Goal: Find specific page/section: Find specific page/section

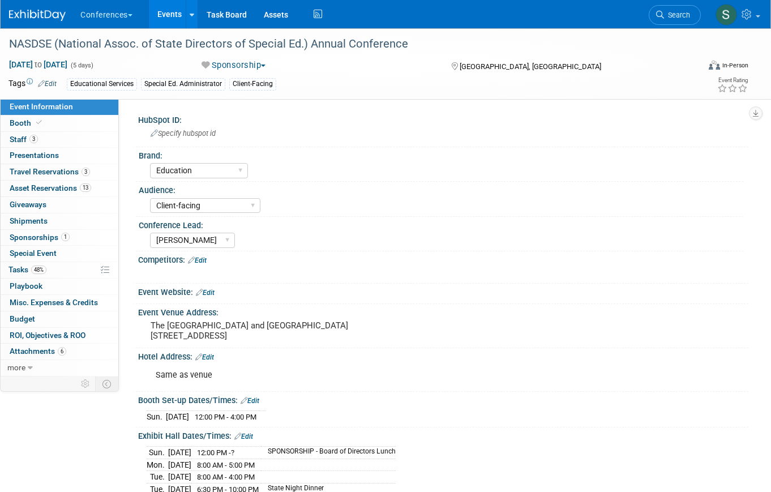
select select "Education"
select select "Client-facing"
select select "[PERSON_NAME]"
click at [75, 241] on link "1 Sponsorships 1" at bounding box center [60, 238] width 118 height 16
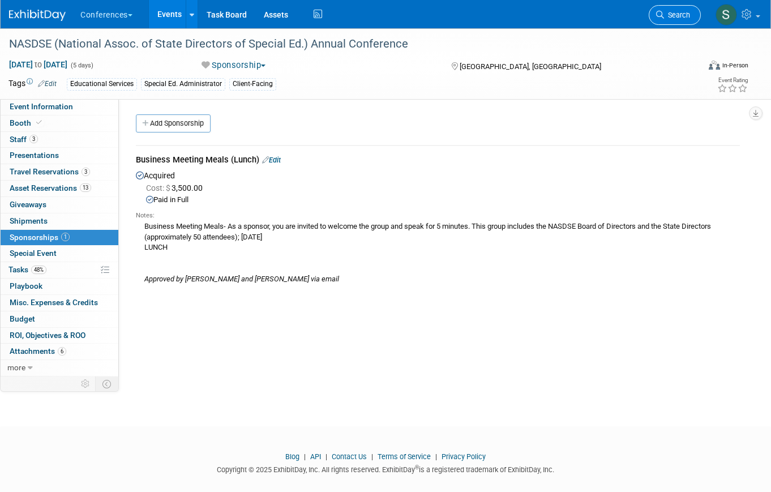
click at [674, 16] on span "Search" at bounding box center [677, 15] width 26 height 8
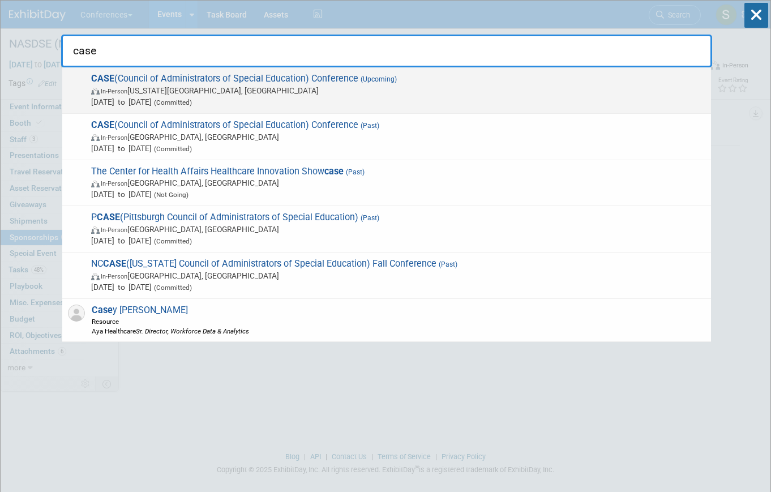
type input "case"
click at [301, 76] on span "CASE (Council of Administrators of Special Education) Conference (Upcoming) In-…" at bounding box center [397, 90] width 618 height 35
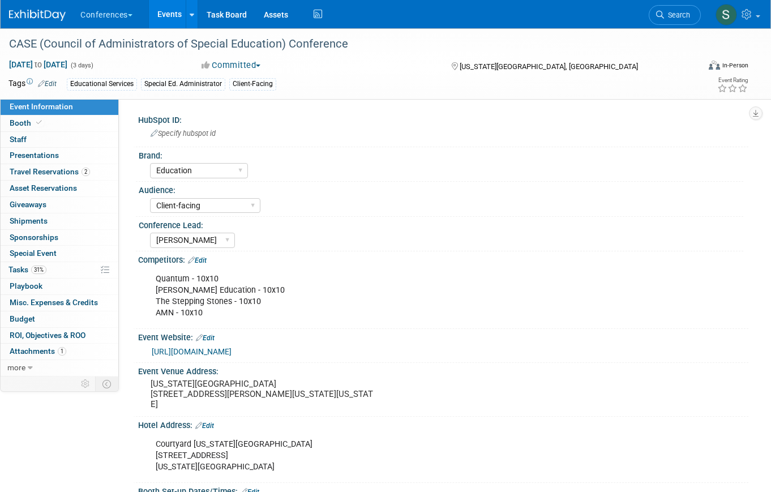
select select "Education"
select select "Client-facing"
select select "[PERSON_NAME]"
click at [674, 18] on span "Search" at bounding box center [677, 15] width 26 height 8
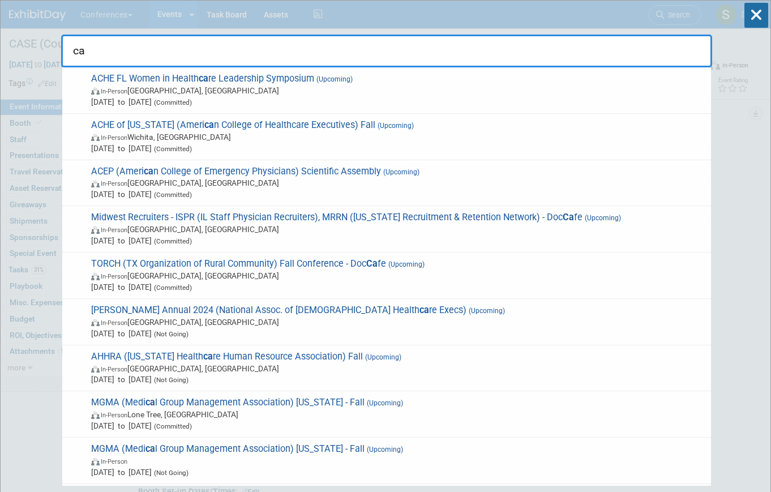
type input "c"
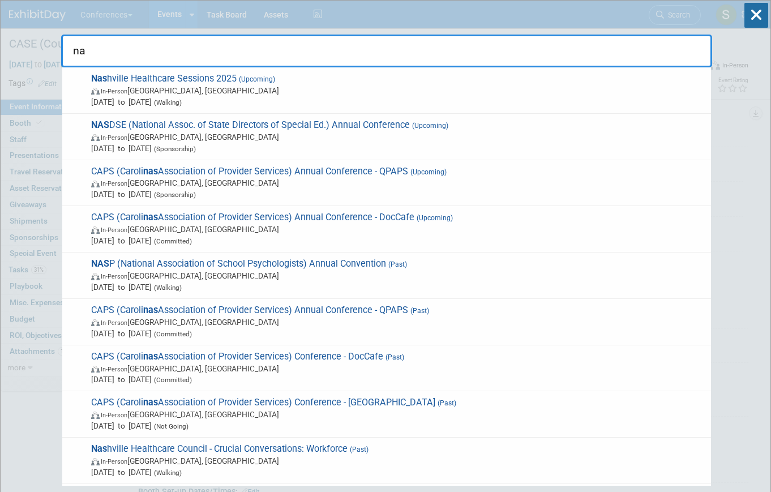
type input "n"
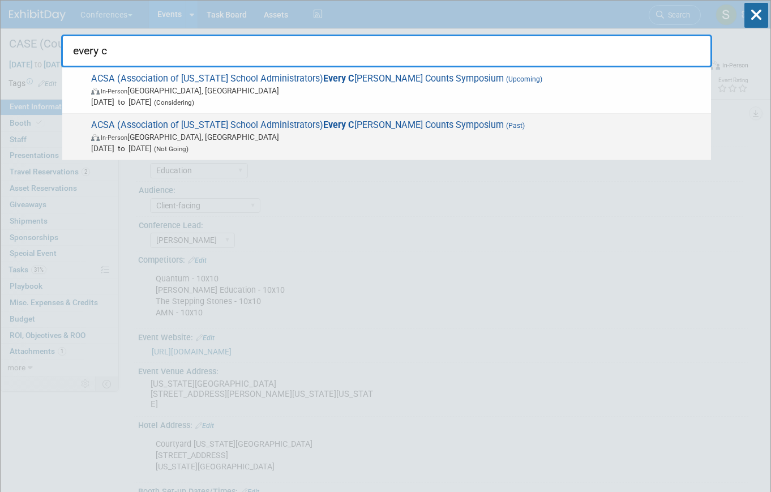
type input "every c"
click at [244, 140] on span "In-Person San Diego, CA" at bounding box center [398, 136] width 614 height 11
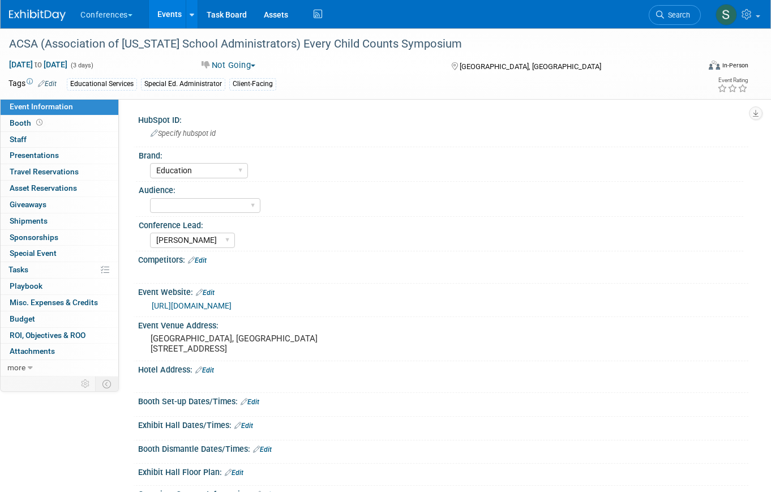
select select "Education"
select select "[PERSON_NAME]"
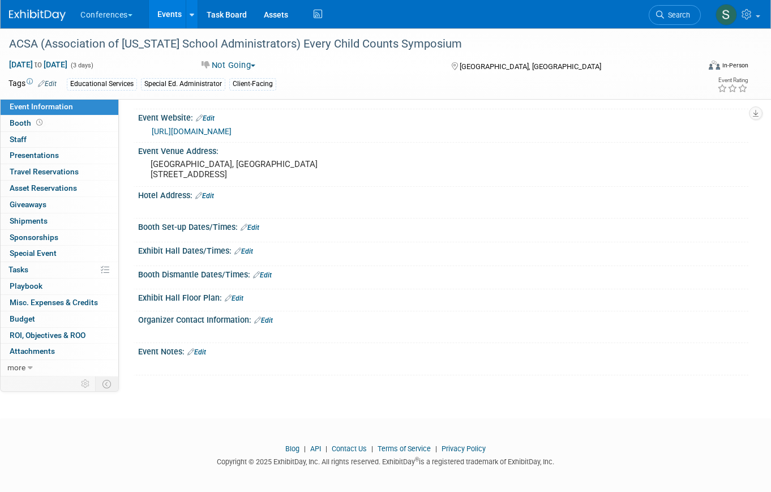
scroll to position [190, 0]
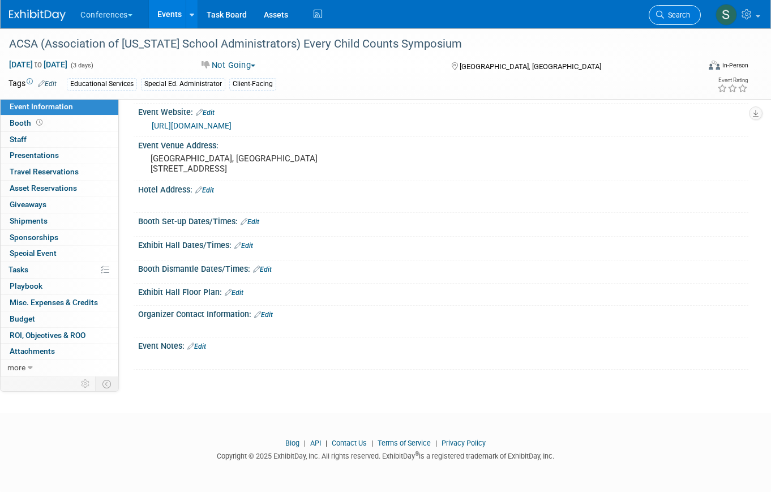
click at [670, 11] on span "Search" at bounding box center [677, 15] width 26 height 8
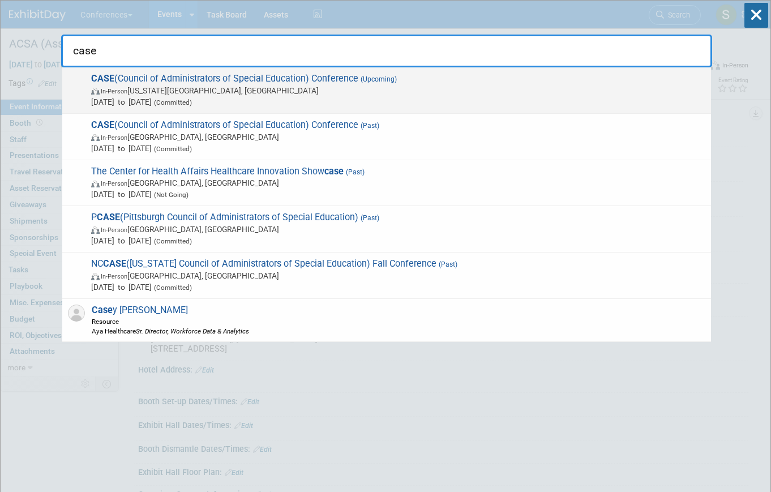
type input "case"
click at [306, 82] on span "CASE (Council of Administrators of Special Education) Conference (Upcoming) In-…" at bounding box center [397, 90] width 618 height 35
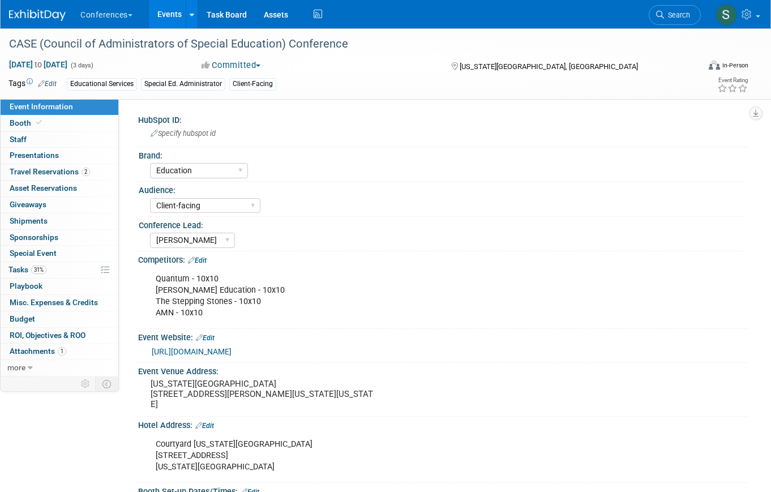
select select "Education"
select select "Client-facing"
select select "[PERSON_NAME]"
click at [85, 267] on link "31% Tasks 31%" at bounding box center [60, 270] width 118 height 16
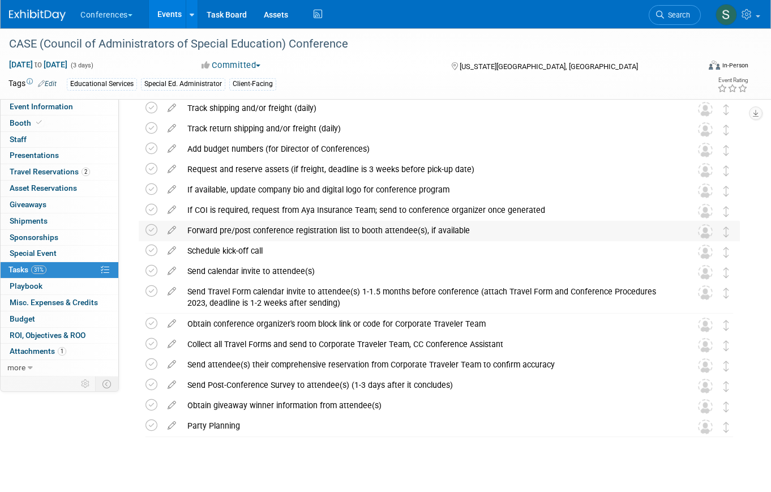
scroll to position [103, 0]
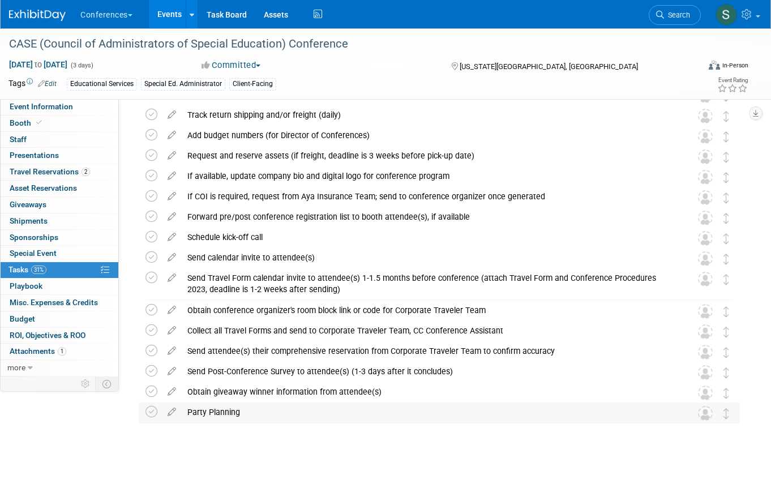
click at [262, 412] on div "Party Planning" at bounding box center [429, 412] width 494 height 19
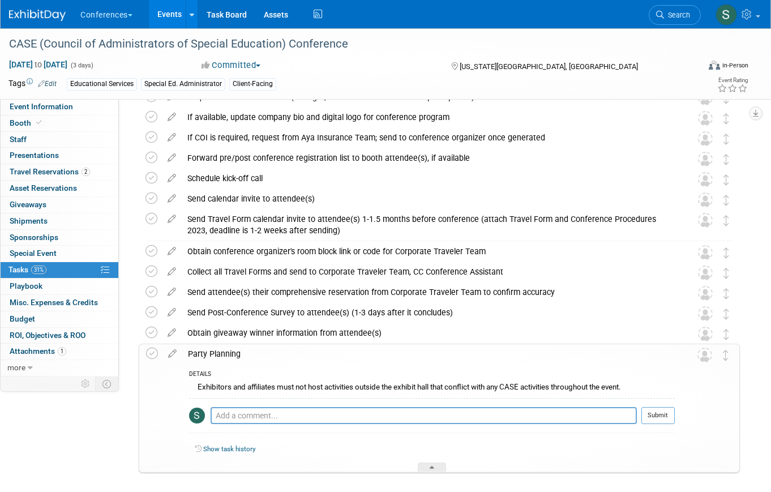
scroll to position [162, 0]
click at [217, 357] on div "Party Planning" at bounding box center [428, 353] width 493 height 19
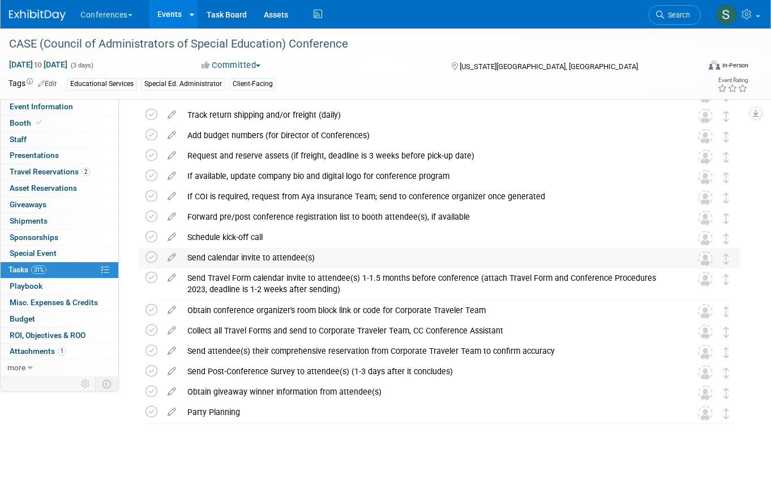
scroll to position [0, 0]
